Goal: Transaction & Acquisition: Purchase product/service

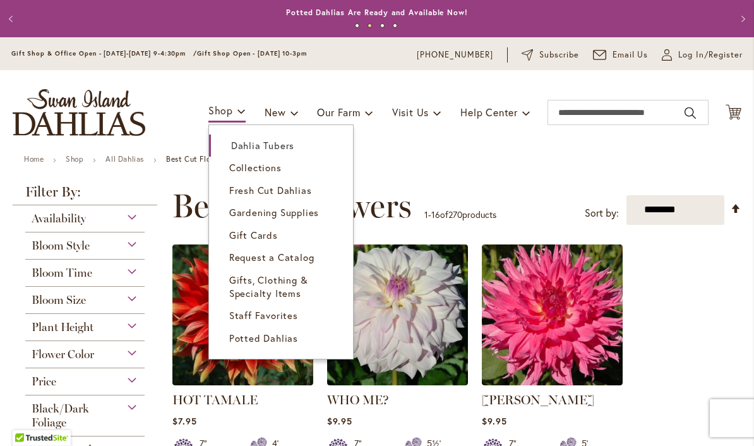
click at [277, 145] on span "Dahlia Tubers" at bounding box center [262, 145] width 63 height 13
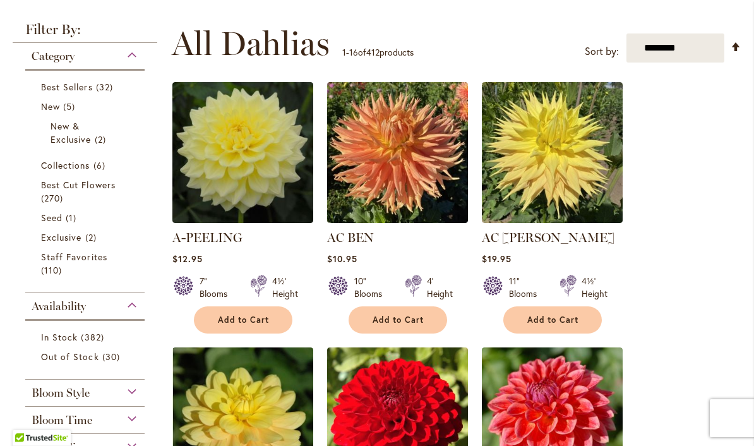
scroll to position [234, 0]
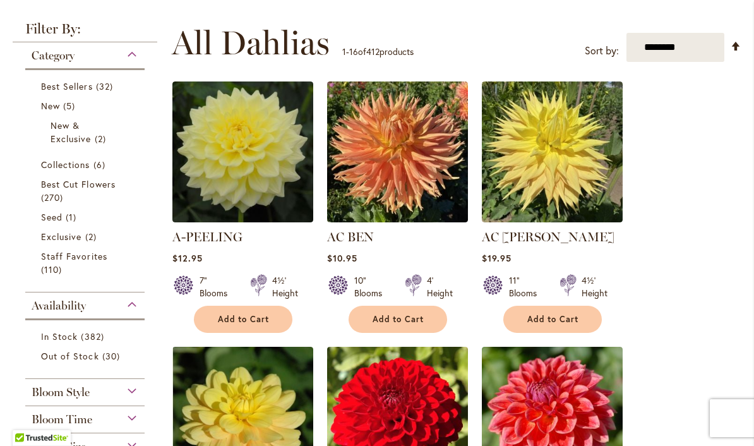
click at [100, 336] on span "382 items" at bounding box center [94, 336] width 26 height 13
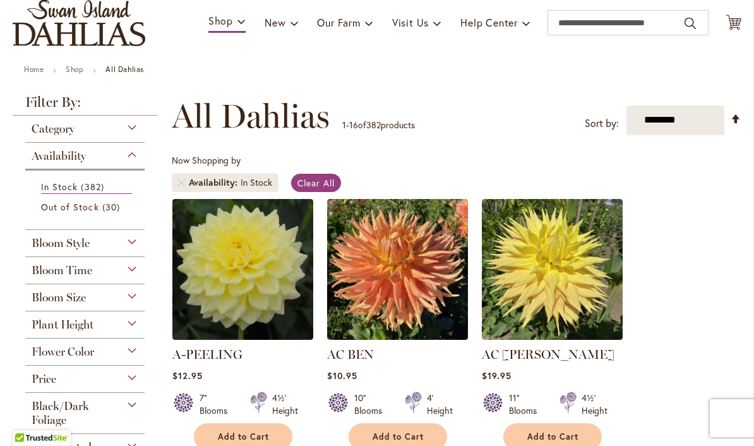
scroll to position [94, 0]
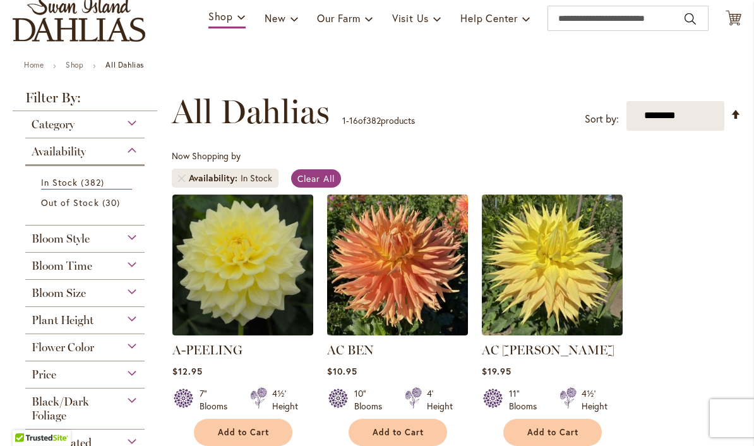
click at [135, 246] on div "Bloom Style" at bounding box center [84, 235] width 119 height 20
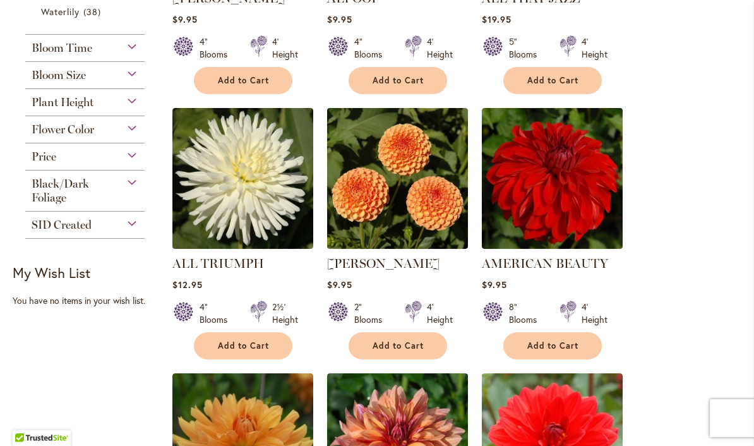
scroll to position [714, 0]
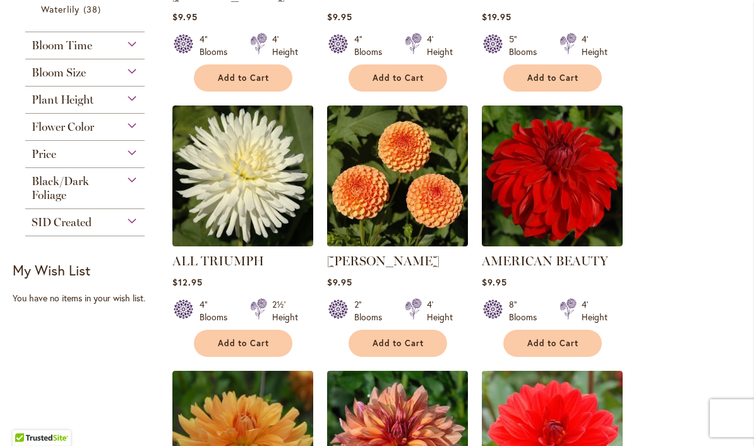
click at [136, 104] on div "Plant Height" at bounding box center [84, 97] width 119 height 20
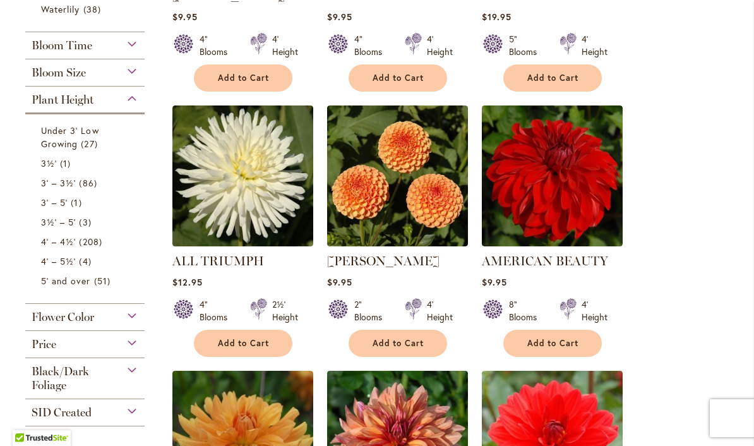
click at [90, 143] on span "27 items" at bounding box center [91, 143] width 20 height 13
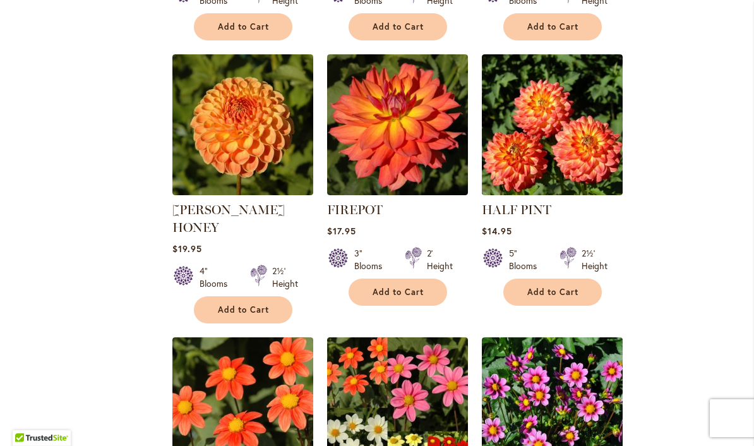
scroll to position [1052, 0]
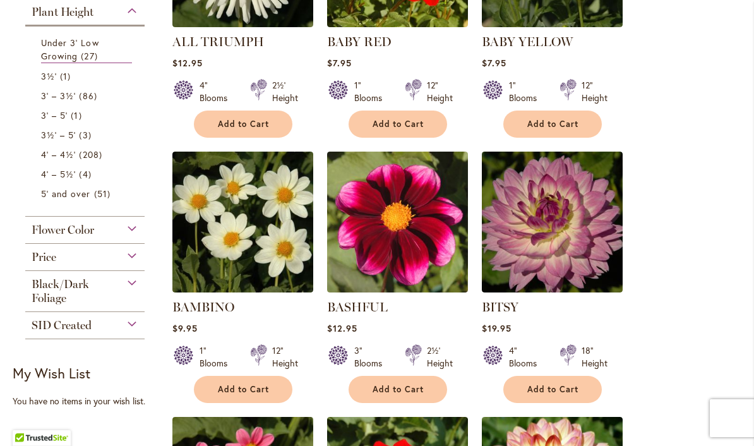
scroll to position [402, 0]
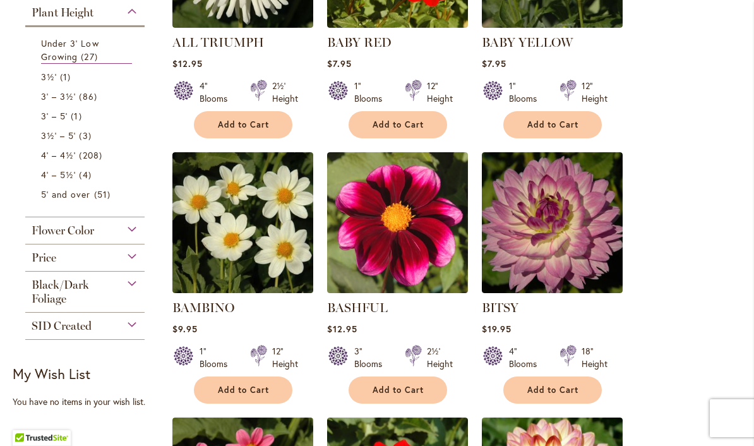
click at [48, 121] on span "3' – 5'" at bounding box center [54, 116] width 27 height 12
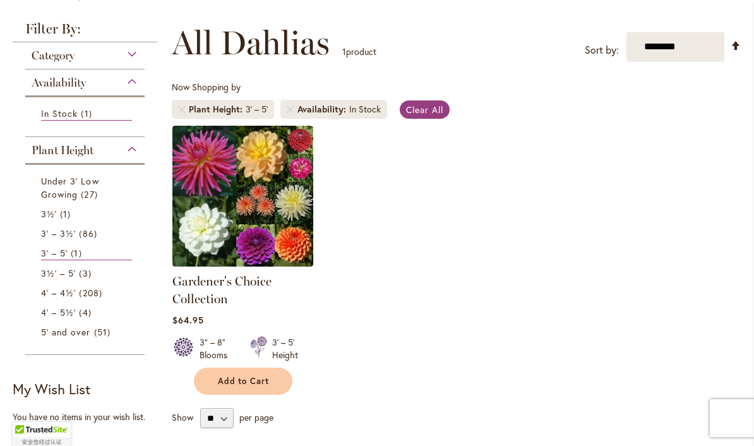
scroll to position [180, 0]
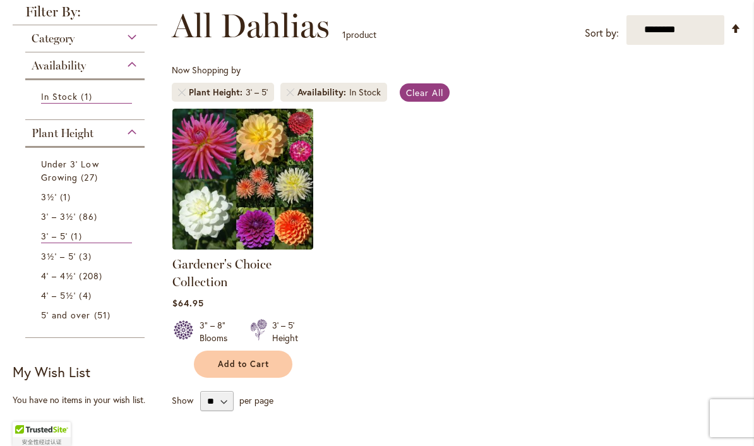
click at [61, 275] on span "4' – 4½'" at bounding box center [58, 276] width 35 height 12
